Goal: Communication & Community: Ask a question

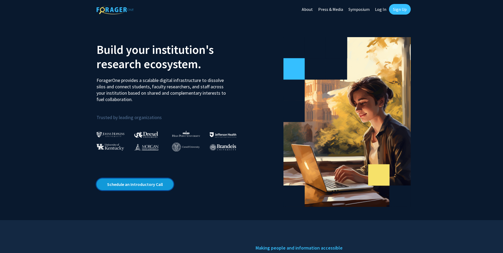
click at [120, 183] on link "Schedule an Introductory Call" at bounding box center [135, 185] width 77 height 12
click at [133, 188] on link "Schedule an Introductory Call" at bounding box center [135, 185] width 77 height 12
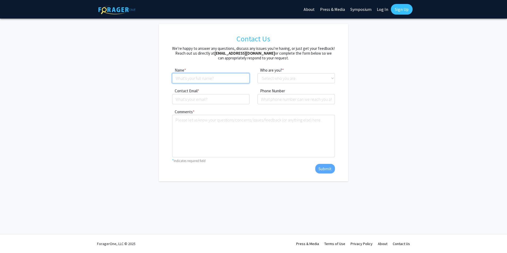
click at [184, 79] on input at bounding box center [210, 78] width 77 height 10
type input "L"
type input "Laurence Chanlder Bahr"
click at [266, 79] on select "Select who you are. Student Faculty Administrator Other" at bounding box center [296, 78] width 77 height 10
select select "student"
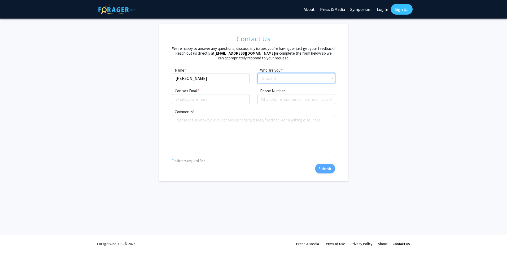
click at [258, 73] on select "Select who you are. Student Faculty Administrator Other" at bounding box center [296, 78] width 77 height 10
click at [189, 99] on input "Contact Email" at bounding box center [210, 99] width 77 height 10
type input "L"
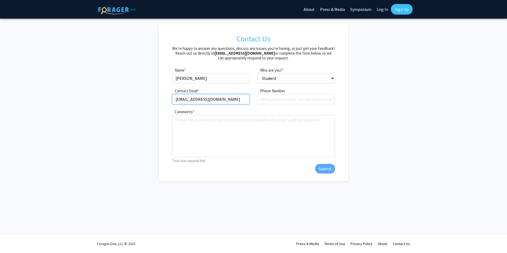
type input "lcba230@uky.edu"
click at [269, 102] on input "tel" at bounding box center [296, 99] width 77 height 10
type input "2707231107"
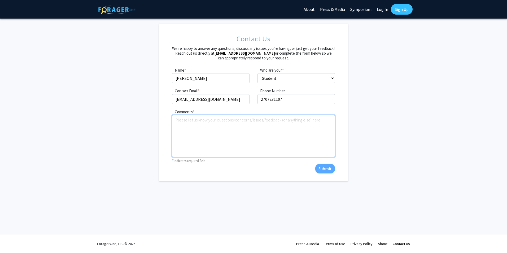
click at [222, 121] on textarea "Comments" at bounding box center [253, 136] width 163 height 42
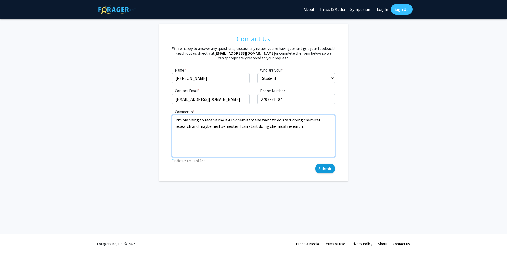
type textarea "I'm planning to receive my B.A in chemistry and want to do start doing chemical…"
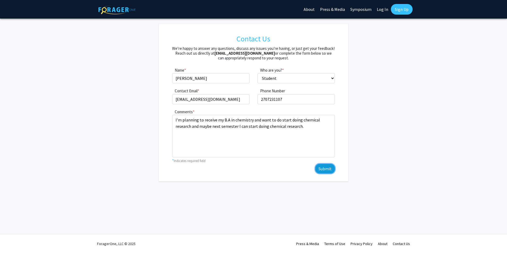
click at [326, 166] on button "Submit" at bounding box center [326, 169] width 20 height 10
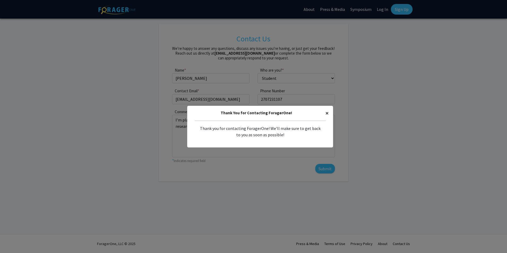
click at [327, 112] on span "×" at bounding box center [327, 113] width 3 height 8
